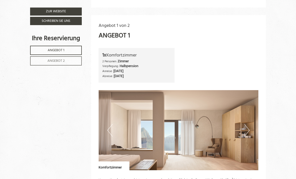
scroll to position [288, 0]
click at [244, 124] on img at bounding box center [179, 130] width 160 height 80
click at [253, 65] on div "1x Komfortzimmer 2 Personen: Zimmer Verpflegung: Halbpension Anreise: [DATE] Ab…" at bounding box center [179, 65] width 168 height 35
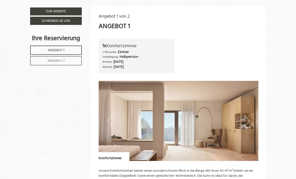
click at [247, 122] on button "Next" at bounding box center [247, 121] width 5 height 13
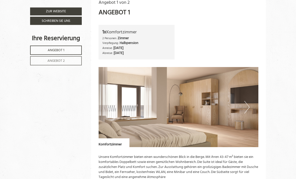
scroll to position [250, 0]
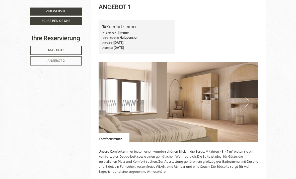
click at [247, 96] on button "Next" at bounding box center [247, 102] width 5 height 13
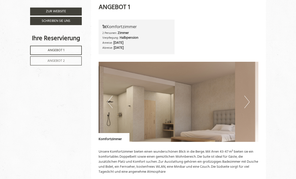
click at [249, 99] on button "Next" at bounding box center [247, 102] width 5 height 13
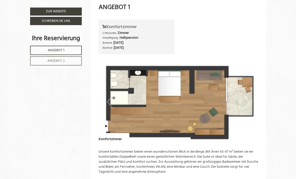
click at [244, 100] on img at bounding box center [179, 102] width 160 height 80
click at [241, 102] on img at bounding box center [179, 102] width 160 height 80
click at [250, 97] on button "Next" at bounding box center [247, 102] width 5 height 13
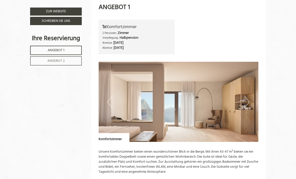
click at [248, 98] on button "Next" at bounding box center [247, 102] width 5 height 13
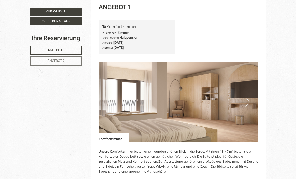
click at [250, 101] on img at bounding box center [179, 102] width 160 height 80
click at [238, 107] on img at bounding box center [179, 102] width 160 height 80
click at [246, 97] on button "Next" at bounding box center [247, 102] width 5 height 13
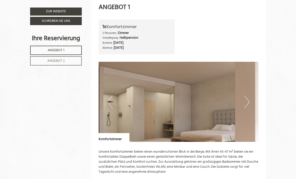
click at [244, 98] on img at bounding box center [179, 102] width 160 height 80
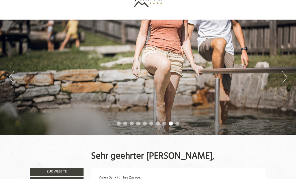
scroll to position [18, 0]
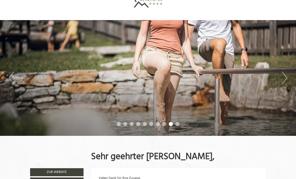
click at [291, 73] on div "Previous Next 1 2 3 4 5 6 7 8 9 10" at bounding box center [148, 78] width 296 height 116
click at [287, 71] on div "Previous Next 1 2 3 4 5 6 7 8 9 10" at bounding box center [148, 78] width 296 height 116
click at [283, 65] on div "Previous Next 1 2 3 4 5 6 7 8 9 10" at bounding box center [148, 78] width 296 height 116
click at [284, 69] on div "Previous Next 1 2 3 4 5 6 7 8 9 10" at bounding box center [148, 78] width 296 height 116
click at [287, 69] on div "Previous Next 1 2 3 4 5 6 7 8 9 10" at bounding box center [148, 78] width 296 height 116
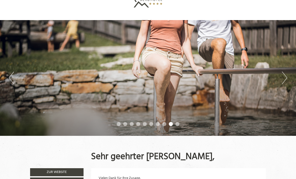
click at [283, 84] on button "Next" at bounding box center [284, 78] width 5 height 13
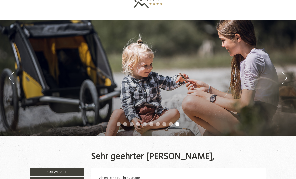
click at [284, 75] on button "Next" at bounding box center [284, 78] width 5 height 13
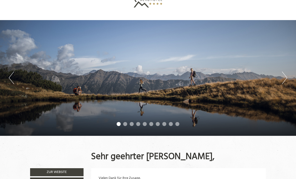
click at [282, 74] on button "Next" at bounding box center [284, 78] width 5 height 13
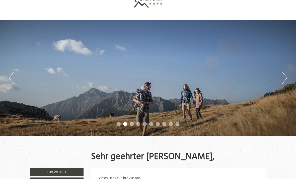
click at [285, 72] on button "Next" at bounding box center [284, 78] width 5 height 13
click at [283, 73] on button "Next" at bounding box center [284, 78] width 5 height 13
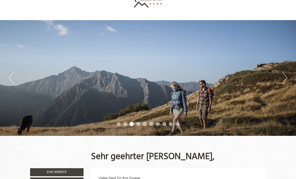
click at [279, 73] on div "Previous Next 1 2 3 4 5 6 7 8 9 10" at bounding box center [148, 78] width 296 height 116
click at [278, 72] on div "Previous Next 1 2 3 4 5 6 7 8 9 10" at bounding box center [148, 78] width 296 height 116
